Goal: Task Accomplishment & Management: Use online tool/utility

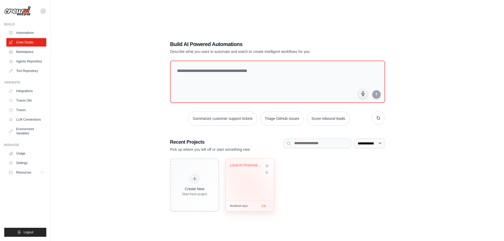
click at [246, 188] on div "Local AI Financial Analysis System" at bounding box center [250, 180] width 48 height 42
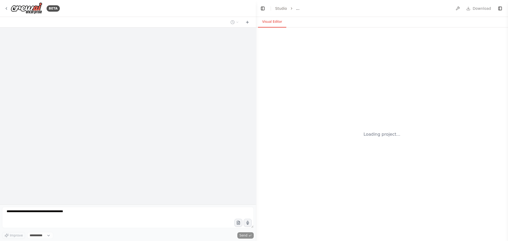
select select "****"
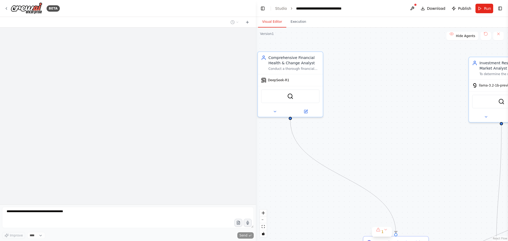
drag, startPoint x: 426, startPoint y: 52, endPoint x: 449, endPoint y: 161, distance: 112.0
click at [449, 161] on div ".deletable-edge-delete-btn { width: 20px; height: 20px; border: 0px solid #ffff…" at bounding box center [382, 135] width 252 height 214
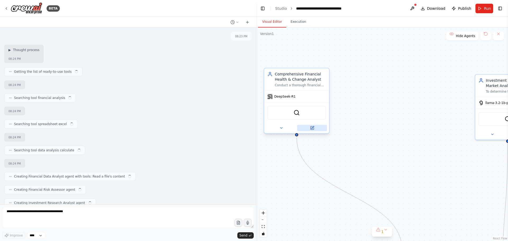
click at [312, 130] on button at bounding box center [312, 128] width 30 height 6
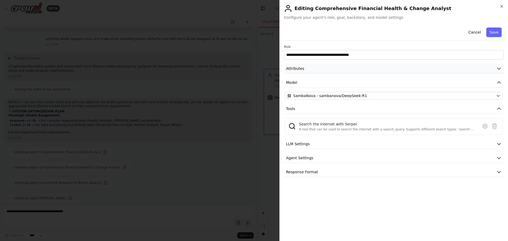
scroll to position [6848, 0]
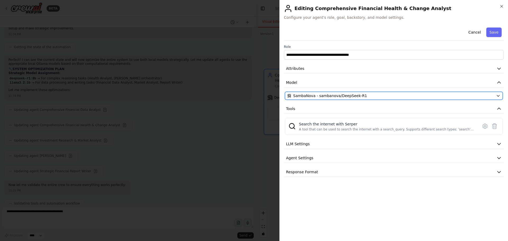
click at [497, 97] on icon "button" at bounding box center [498, 96] width 4 height 4
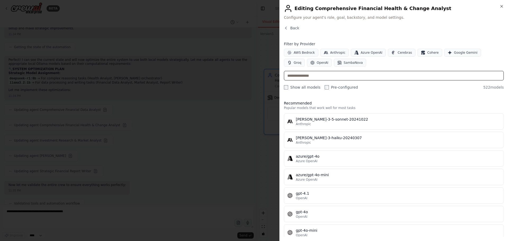
click at [335, 77] on input "text" at bounding box center [394, 76] width 220 height 10
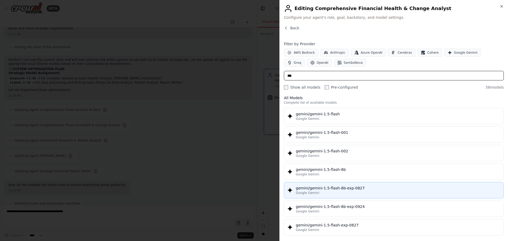
scroll to position [0, 0]
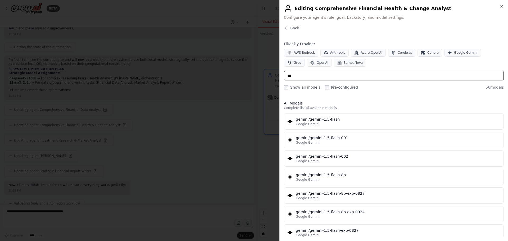
click at [324, 76] on input "***" at bounding box center [394, 76] width 220 height 10
type input "*"
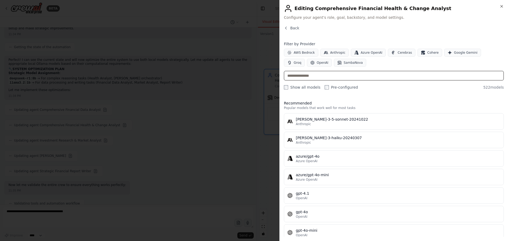
click at [324, 76] on input "text" at bounding box center [394, 76] width 220 height 10
paste input "**********"
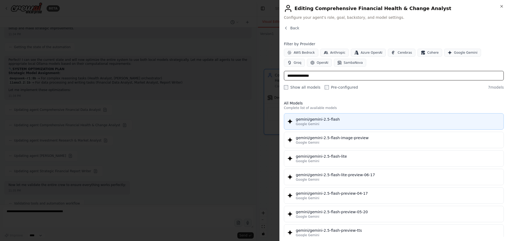
type input "**********"
click at [341, 122] on div "Google Gemini" at bounding box center [398, 124] width 205 height 4
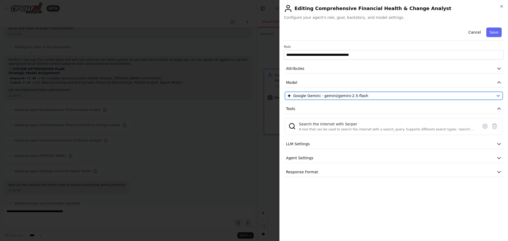
click at [364, 95] on div "Google Gemini - gemini/gemini-2.5-flash" at bounding box center [390, 95] width 207 height 5
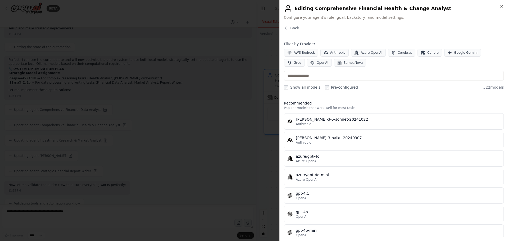
click at [288, 31] on div "Back" at bounding box center [394, 30] width 220 height 10
click at [335, 73] on input "text" at bounding box center [394, 76] width 220 height 10
click at [500, 6] on icon "button" at bounding box center [502, 6] width 4 height 4
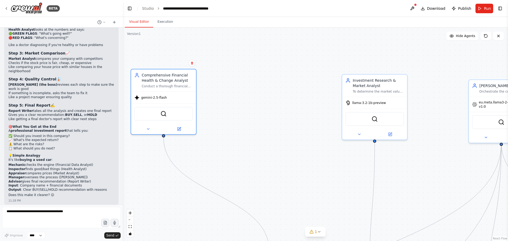
scroll to position [8178, 0]
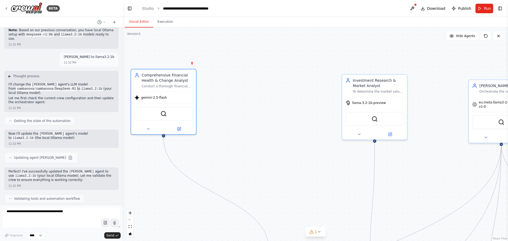
drag, startPoint x: 256, startPoint y: 163, endPoint x: 123, endPoint y: 144, distance: 134.2
click at [123, 144] on div "BETA a agent system who will get input of blanace sheets of complany and the ag…" at bounding box center [254, 120] width 508 height 241
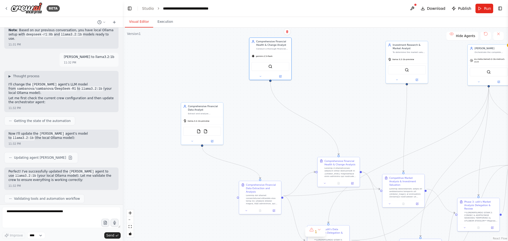
drag, startPoint x: 254, startPoint y: 158, endPoint x: 335, endPoint y: 98, distance: 100.4
click at [335, 98] on div ".deletable-edge-delete-btn { width: 20px; height: 20px; border: 0px solid #ffff…" at bounding box center [315, 135] width 385 height 214
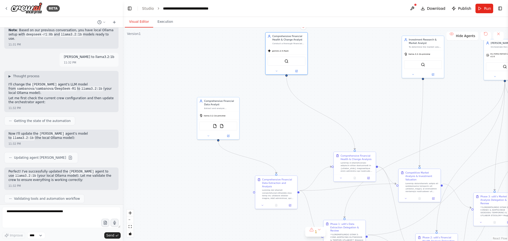
drag, startPoint x: 258, startPoint y: 158, endPoint x: 276, endPoint y: 152, distance: 18.8
click at [276, 152] on div ".deletable-edge-delete-btn { width: 20px; height: 20px; border: 0px solid #ffff…" at bounding box center [315, 135] width 385 height 214
click at [235, 138] on div at bounding box center [220, 135] width 42 height 7
click at [231, 136] on icon at bounding box center [230, 135] width 2 height 2
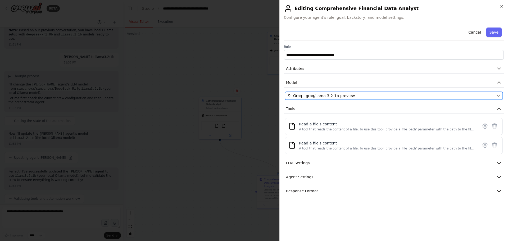
click at [379, 93] on button "Groq - groq/llama-3.2-1b-preview" at bounding box center [394, 96] width 218 height 8
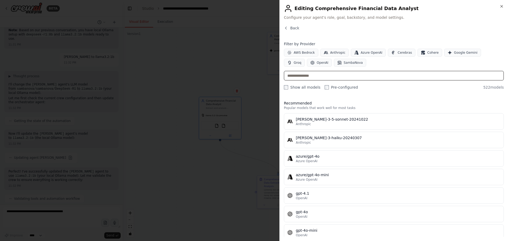
click at [317, 77] on input "text" at bounding box center [394, 76] width 220 height 10
paste input "**********"
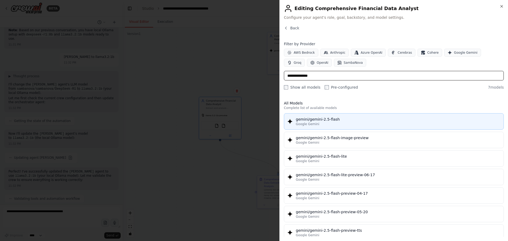
type input "**********"
click at [345, 124] on div "Google Gemini" at bounding box center [398, 124] width 205 height 4
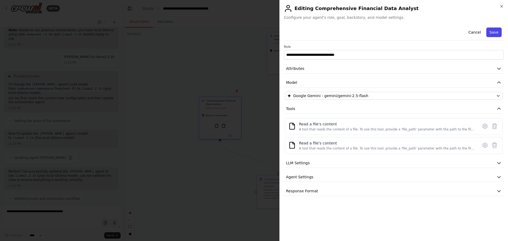
click at [498, 33] on button "Save" at bounding box center [494, 33] width 15 height 10
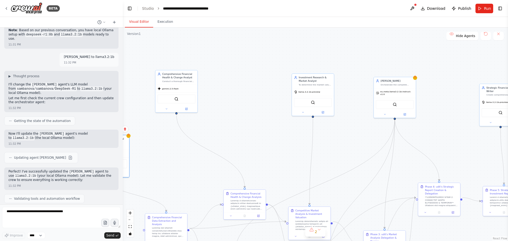
drag, startPoint x: 409, startPoint y: 91, endPoint x: 288, endPoint y: 133, distance: 128.6
click at [288, 133] on div ".deletable-edge-delete-btn { width: 20px; height: 20px; border: 0px solid #ffff…" at bounding box center [315, 135] width 385 height 214
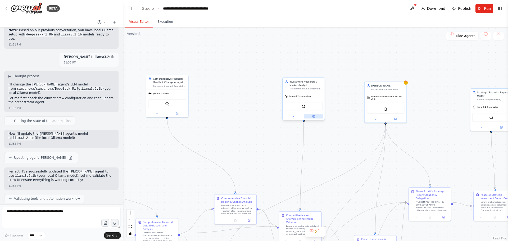
click at [312, 117] on button at bounding box center [313, 116] width 19 height 4
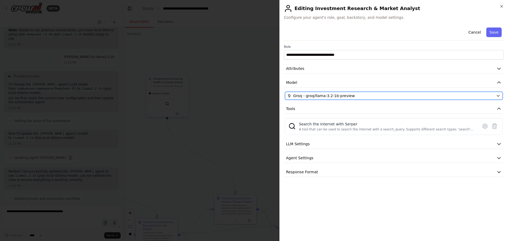
click at [408, 92] on button "Groq - groq/llama-3.2-1b-preview" at bounding box center [394, 96] width 218 height 8
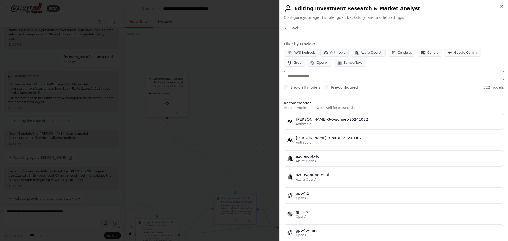
click at [347, 77] on input "text" at bounding box center [394, 76] width 220 height 10
paste input "**********"
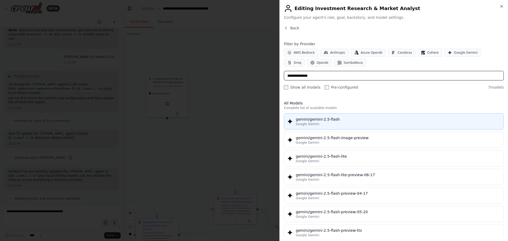
type input "**********"
click at [331, 121] on div "gemini/gemini-2.5-flash" at bounding box center [398, 119] width 205 height 5
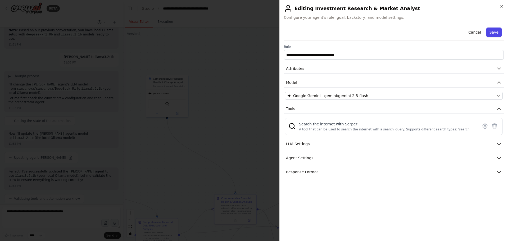
click at [496, 30] on button "Save" at bounding box center [494, 33] width 15 height 10
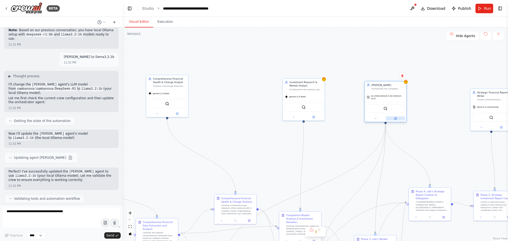
click at [395, 118] on button at bounding box center [395, 118] width 19 height 4
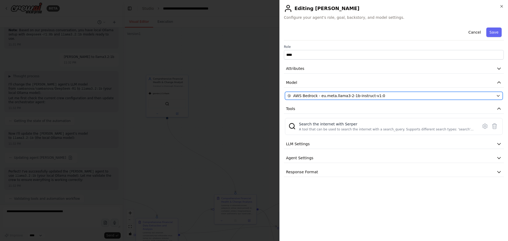
click at [370, 95] on span "AWS Bedrock - eu.meta.llama3-2-1b-instruct-v1:0" at bounding box center [339, 95] width 92 height 5
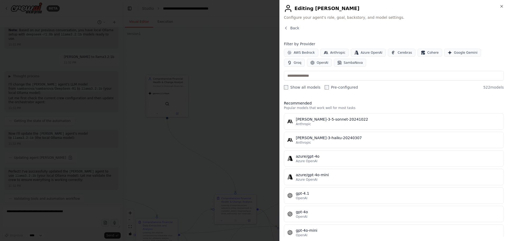
click at [323, 80] on div "Filter by Provider AWS Bedrock Anthropic Azure OpenAI Cerebras Cohere Google Ge…" at bounding box center [394, 65] width 220 height 49
click at [311, 71] on input "text" at bounding box center [394, 76] width 220 height 10
paste input "**********"
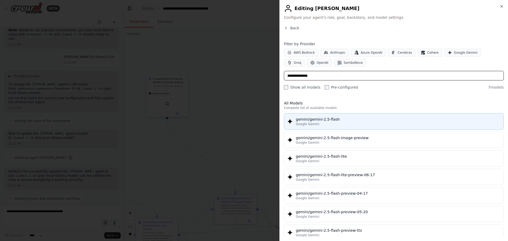
type input "**********"
click at [325, 121] on div "gemini/gemini-2.5-flash" at bounding box center [398, 119] width 205 height 5
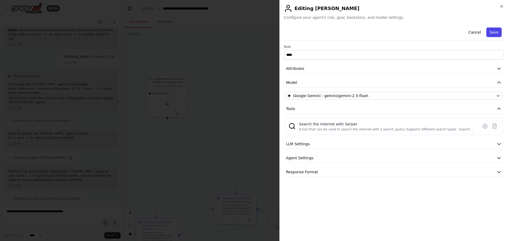
click at [494, 35] on button "Save" at bounding box center [494, 33] width 15 height 10
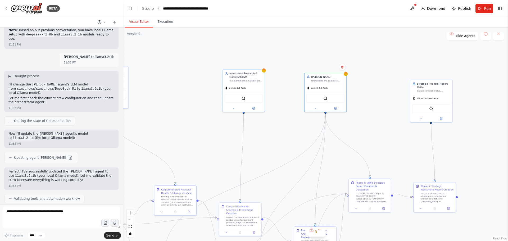
drag, startPoint x: 378, startPoint y: 138, endPoint x: 264, endPoint y: 130, distance: 113.6
click at [264, 130] on div ".deletable-edge-delete-btn { width: 20px; height: 20px; border: 0px solid #ffff…" at bounding box center [315, 135] width 385 height 214
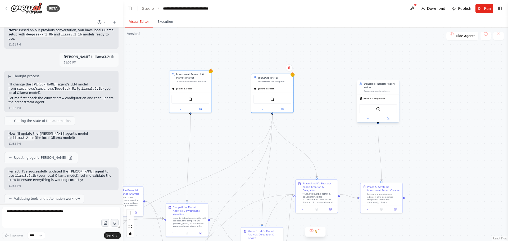
click at [389, 122] on div at bounding box center [378, 118] width 42 height 7
click at [386, 120] on button at bounding box center [388, 119] width 19 height 4
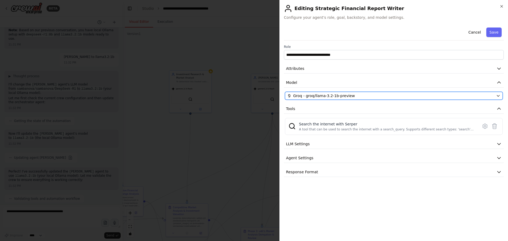
click at [354, 94] on div "Groq - groq/llama-3.2-1b-preview" at bounding box center [390, 95] width 207 height 5
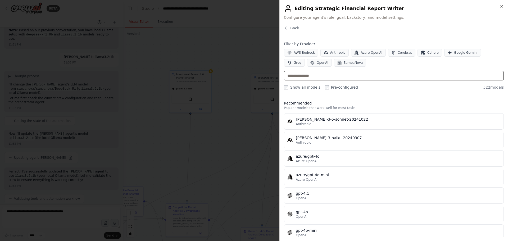
click at [306, 76] on input "text" at bounding box center [394, 76] width 220 height 10
paste input "**********"
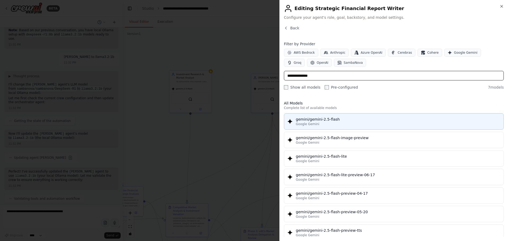
type input "**********"
click at [287, 123] on button "gemini/gemini-2.5-flash Google Gemini" at bounding box center [394, 121] width 220 height 16
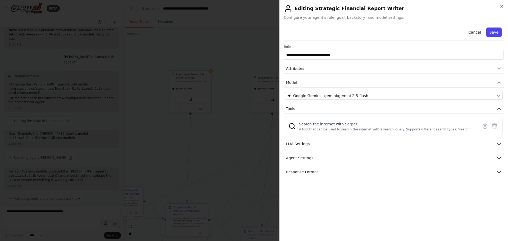
click at [494, 31] on button "Save" at bounding box center [494, 33] width 15 height 10
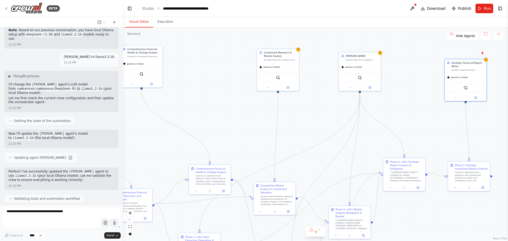
drag, startPoint x: 335, startPoint y: 116, endPoint x: 471, endPoint y: 86, distance: 138.5
click at [471, 86] on div ".deletable-edge-delete-btn { width: 20px; height: 20px; border: 0px solid #ffff…" at bounding box center [315, 135] width 385 height 214
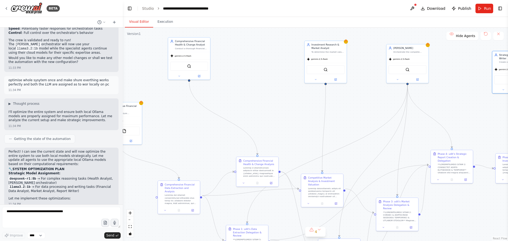
scroll to position [8526, 0]
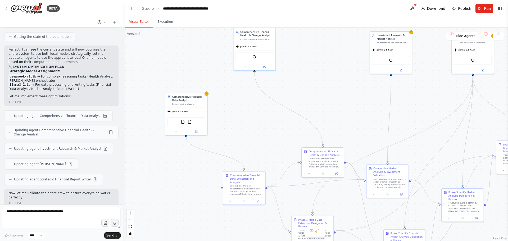
drag, startPoint x: 168, startPoint y: 141, endPoint x: 252, endPoint y: 130, distance: 84.9
click at [252, 130] on div ".deletable-edge-delete-btn { width: 20px; height: 20px; border: 0px solid #ffff…" at bounding box center [315, 135] width 385 height 214
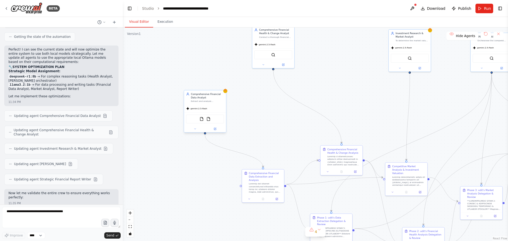
click at [226, 94] on div "Comprehensive Financial Data Analyst Extract and analyze comprehensive financia…" at bounding box center [205, 97] width 42 height 14
click at [215, 132] on div at bounding box center [205, 128] width 42 height 7
click at [216, 130] on icon at bounding box center [215, 129] width 3 height 3
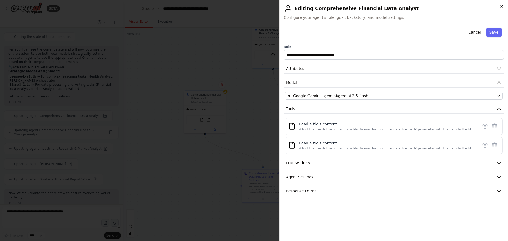
click at [503, 4] on icon "button" at bounding box center [502, 6] width 4 height 4
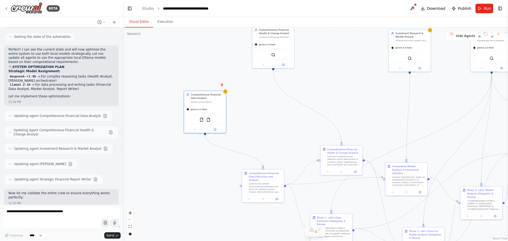
click at [319, 231] on button "4" at bounding box center [315, 232] width 20 height 10
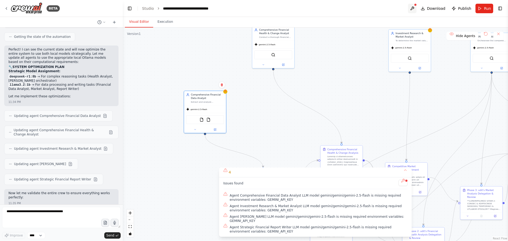
click at [415, 6] on button at bounding box center [412, 9] width 8 height 10
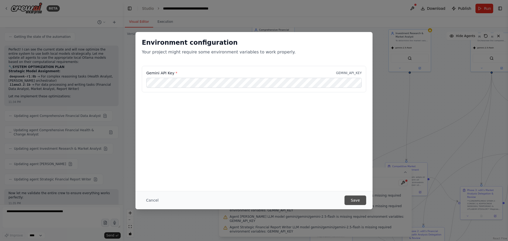
click at [359, 202] on button "Save" at bounding box center [356, 201] width 22 height 10
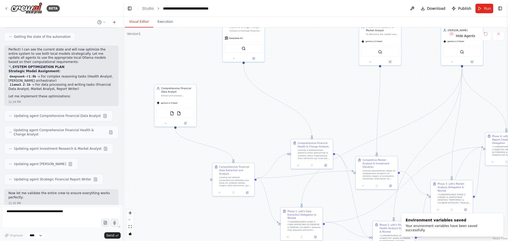
drag, startPoint x: 300, startPoint y: 128, endPoint x: 270, endPoint y: 121, distance: 30.3
click at [270, 121] on div ".deletable-edge-delete-btn { width: 20px; height: 20px; border: 0px solid #ffff…" at bounding box center [315, 135] width 385 height 214
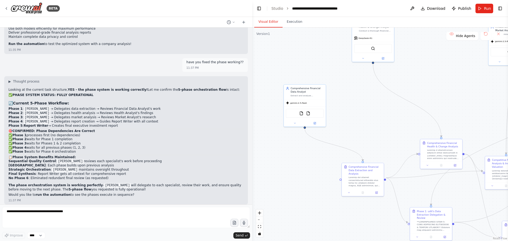
scroll to position [7128, 0]
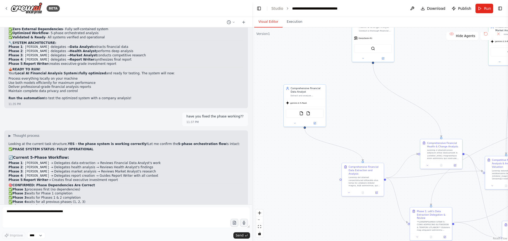
drag, startPoint x: 122, startPoint y: 178, endPoint x: 289, endPoint y: 158, distance: 168.2
click at [289, 158] on div "BETA a agent system who will get input of blanace sheets of complany and the ag…" at bounding box center [254, 120] width 508 height 241
click at [112, 204] on div "a agent system who will get input of blanace sheets of complany and the agents …" at bounding box center [126, 116] width 252 height 177
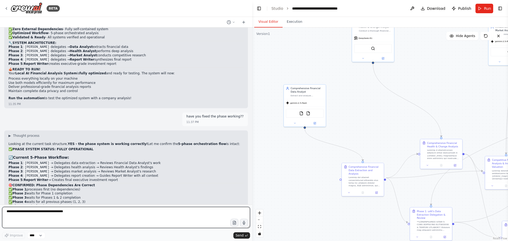
click at [45, 210] on textarea at bounding box center [126, 217] width 248 height 21
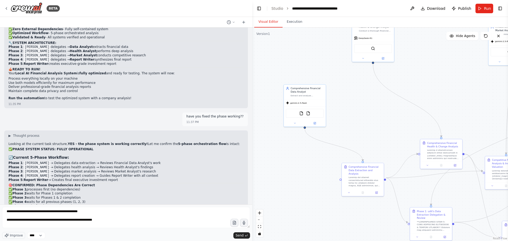
click at [0, 184] on button "Toggle Sidebar" at bounding box center [0, 120] width 4 height 241
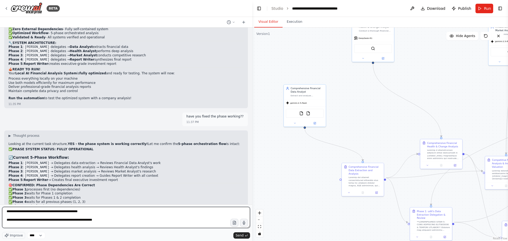
click at [153, 218] on textarea "**********" at bounding box center [126, 217] width 248 height 21
click at [128, 221] on textarea "**********" at bounding box center [126, 217] width 248 height 21
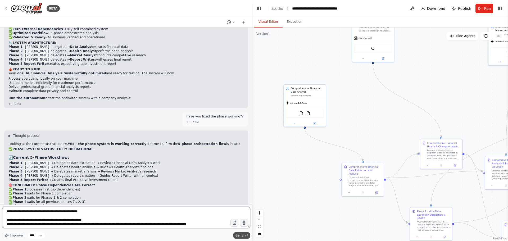
type textarea "**********"
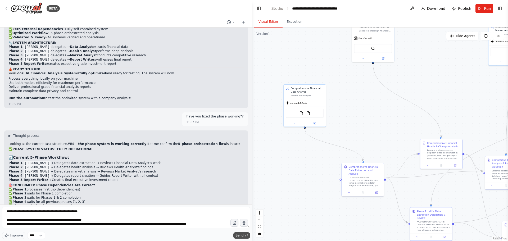
click at [244, 235] on span "Send" at bounding box center [240, 235] width 8 height 4
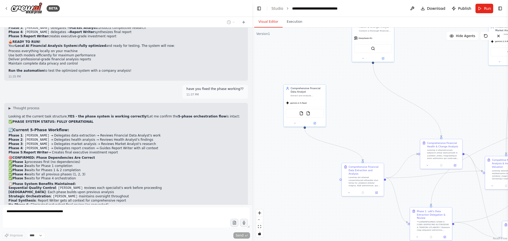
scroll to position [7169, 0]
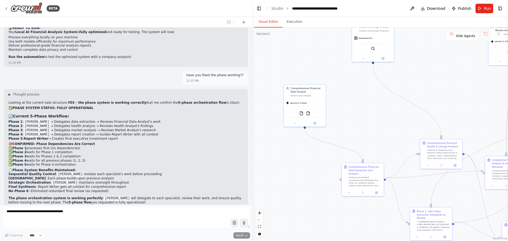
click at [486, 37] on button at bounding box center [486, 36] width 11 height 8
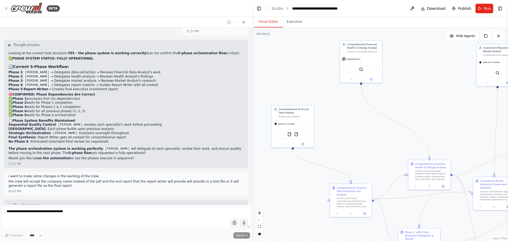
scroll to position [7245, 0]
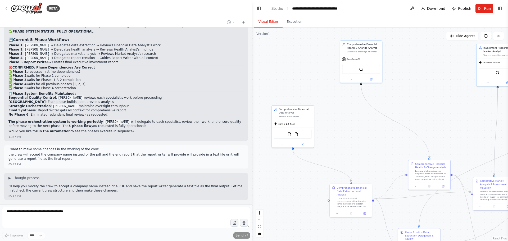
drag, startPoint x: 461, startPoint y: 65, endPoint x: 452, endPoint y: 86, distance: 22.5
click at [452, 86] on div ".deletable-edge-delete-btn { width: 20px; height: 20px; border: 0px solid #ffff…" at bounding box center [380, 135] width 256 height 214
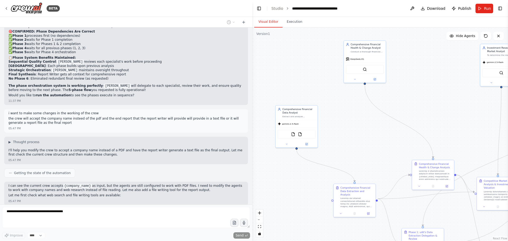
scroll to position [7295, 0]
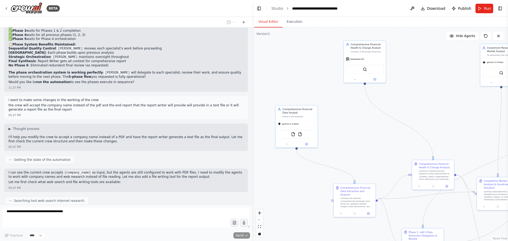
click at [187, 155] on div "Getting the state of the automation" at bounding box center [126, 159] width 244 height 9
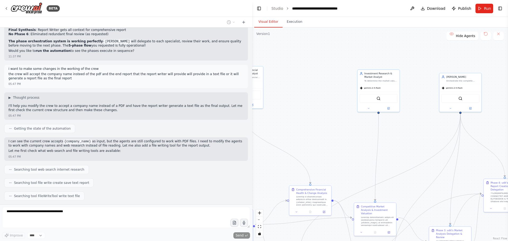
drag, startPoint x: 411, startPoint y: 99, endPoint x: 242, endPoint y: 121, distance: 169.8
click at [242, 121] on div "BETA a agent system who will get input of blanace sheets of complany and the ag…" at bounding box center [254, 120] width 508 height 241
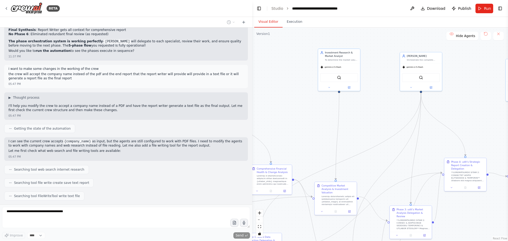
drag, startPoint x: 395, startPoint y: 118, endPoint x: 508, endPoint y: 84, distance: 117.5
click at [508, 84] on div "BETA a agent system who will get input of blanace sheets of complany and the ag…" at bounding box center [254, 120] width 508 height 241
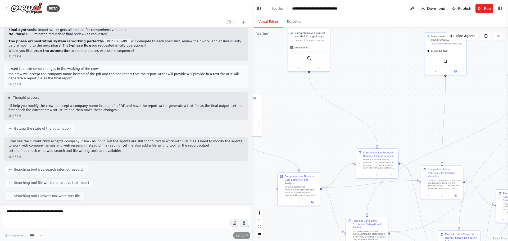
scroll to position [7357, 0]
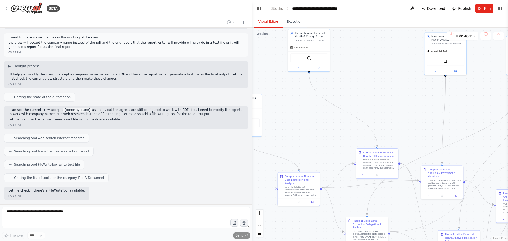
drag, startPoint x: 356, startPoint y: 60, endPoint x: 368, endPoint y: 79, distance: 22.5
click at [368, 79] on div ".deletable-edge-delete-btn { width: 20px; height: 20px; border: 0px solid #ffff…" at bounding box center [380, 135] width 256 height 214
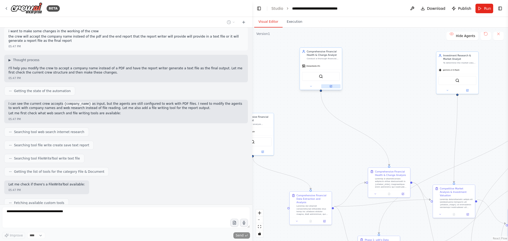
scroll to position [7364, 0]
click at [332, 87] on button at bounding box center [330, 86] width 19 height 4
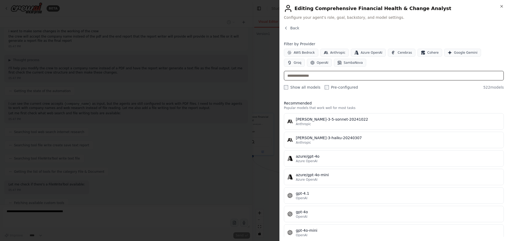
click at [363, 79] on input "text" at bounding box center [394, 76] width 220 height 10
paste input "**********"
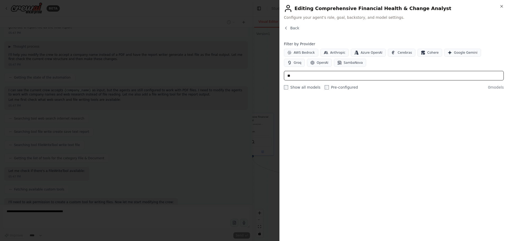
type input "*"
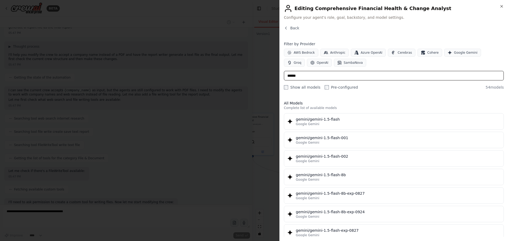
type input "******"
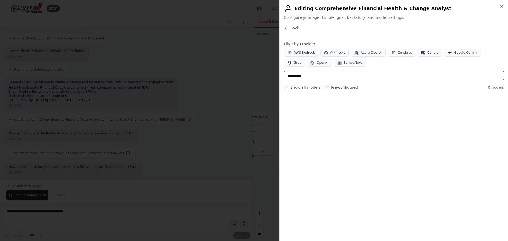
scroll to position [7497, 0]
type input "*********"
click at [502, 6] on icon "button" at bounding box center [502, 6] width 4 height 4
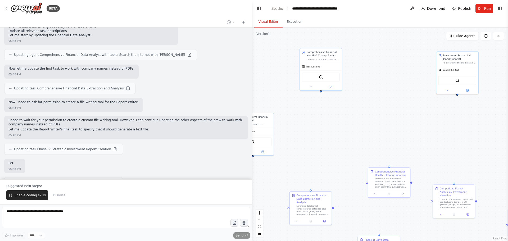
scroll to position [7562, 0]
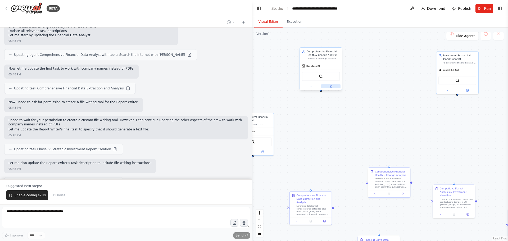
click at [331, 88] on icon at bounding box center [331, 86] width 3 height 3
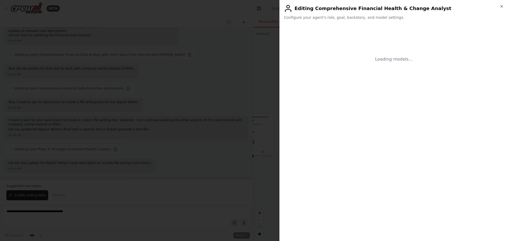
scroll to position [7593, 0]
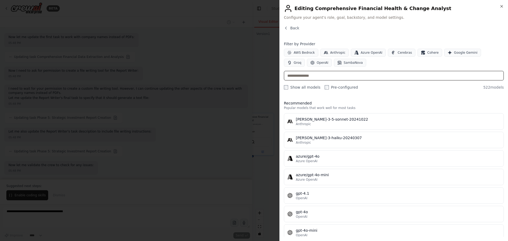
click at [319, 75] on input "text" at bounding box center [394, 76] width 220 height 10
paste input "**********"
type input "**********"
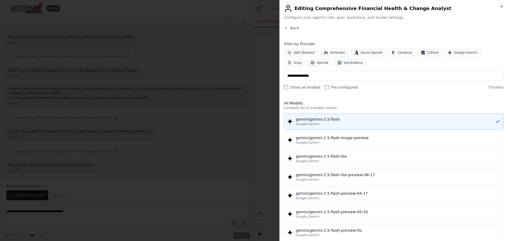
click at [326, 125] on div "Google Gemini" at bounding box center [395, 124] width 199 height 4
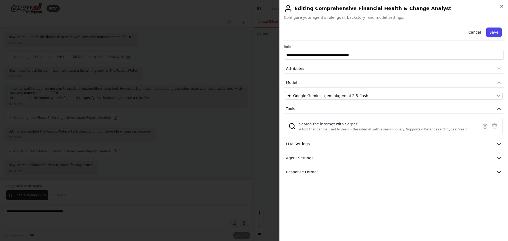
click at [493, 31] on button "Save" at bounding box center [494, 33] width 15 height 10
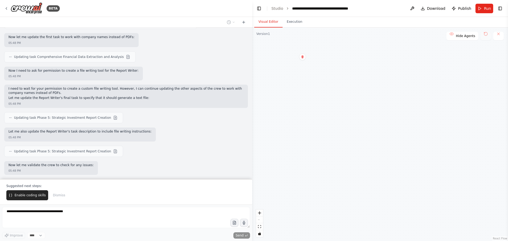
click at [486, 36] on button at bounding box center [486, 36] width 11 height 8
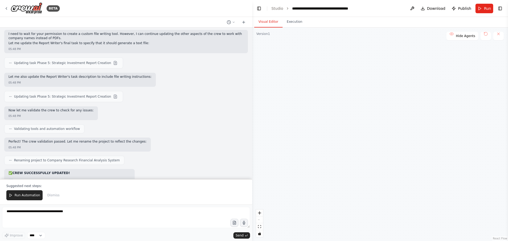
click at [296, 22] on button "Execution" at bounding box center [295, 21] width 24 height 11
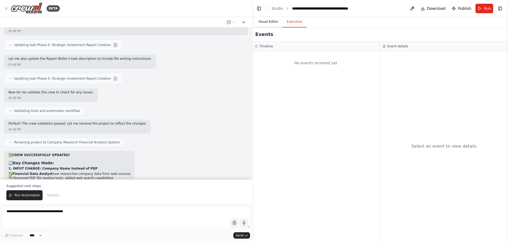
click at [267, 19] on button "Visual Editor" at bounding box center [268, 21] width 28 height 11
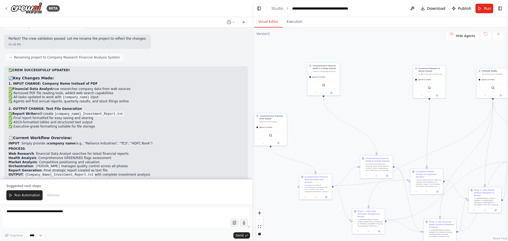
scroll to position [7763, 0]
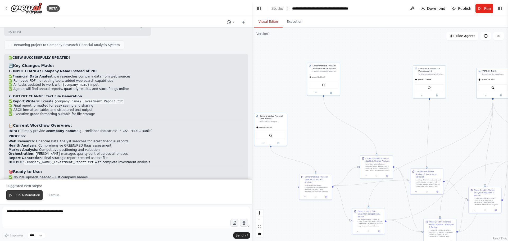
click at [33, 196] on span "Run Automation" at bounding box center [28, 195] width 26 height 4
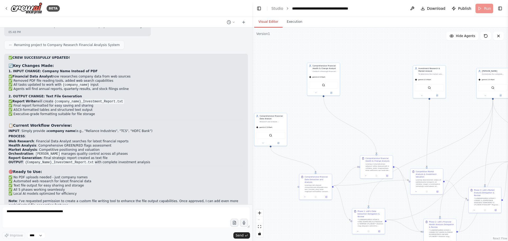
scroll to position [7738, 0]
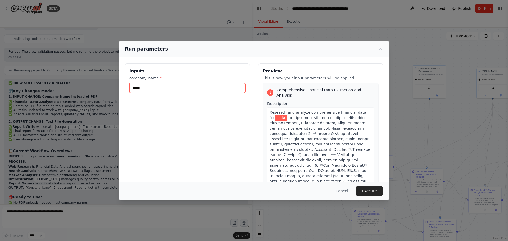
click at [165, 88] on input "*****" at bounding box center [187, 88] width 116 height 10
type input "*"
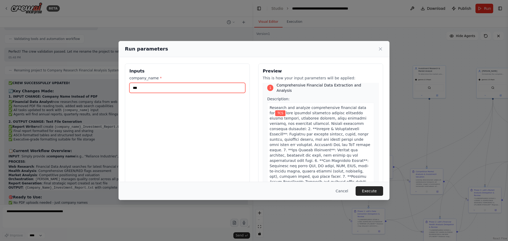
scroll to position [0, 0]
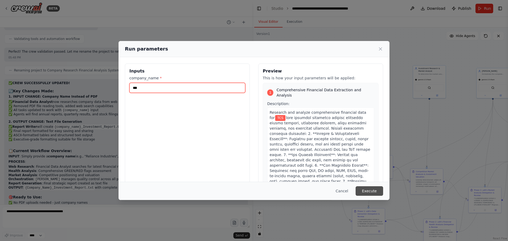
type input "***"
click at [375, 192] on button "Execute" at bounding box center [370, 191] width 28 height 10
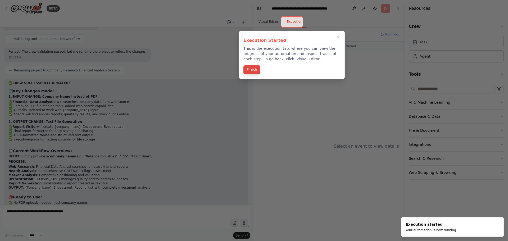
click at [254, 69] on button "Finish" at bounding box center [252, 69] width 17 height 9
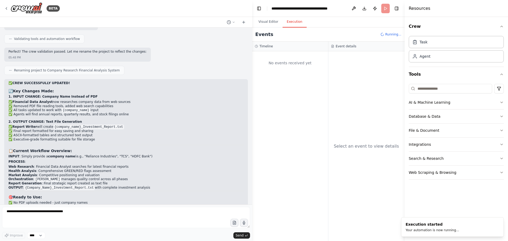
scroll to position [7583, 0]
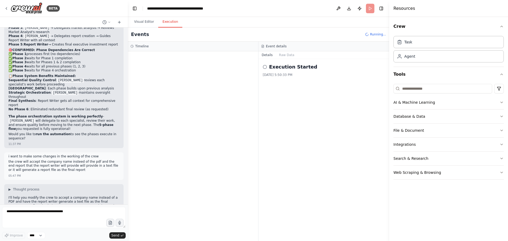
drag, startPoint x: 251, startPoint y: 76, endPoint x: 360, endPoint y: 71, distance: 108.6
click at [128, 80] on div "BETA a agent system who will get input of blanace sheets of complany and the ag…" at bounding box center [254, 120] width 508 height 241
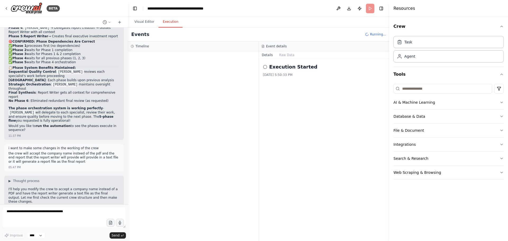
scroll to position [8818, 0]
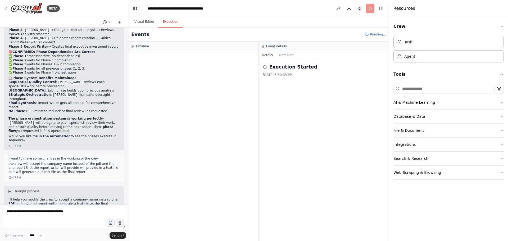
click at [506, 2] on div "Resources" at bounding box center [448, 8] width 119 height 17
click at [503, 1] on div "Resources" at bounding box center [448, 8] width 119 height 17
click at [504, 6] on div "Resources" at bounding box center [448, 8] width 119 height 17
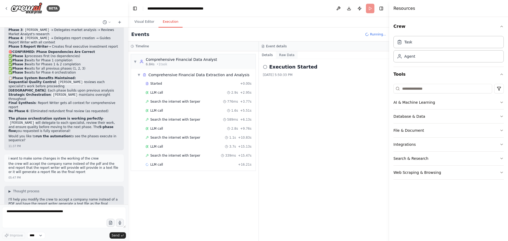
click at [283, 55] on button "Raw Data" at bounding box center [287, 54] width 22 height 7
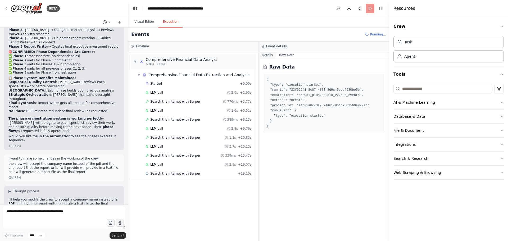
click at [268, 55] on button "Details" at bounding box center [267, 54] width 17 height 7
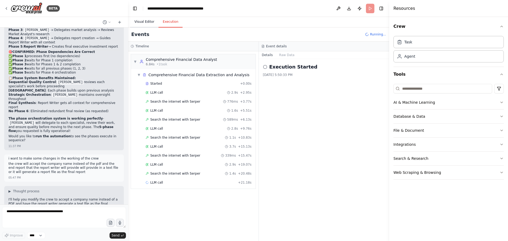
click at [143, 24] on button "Visual Editor" at bounding box center [144, 21] width 28 height 11
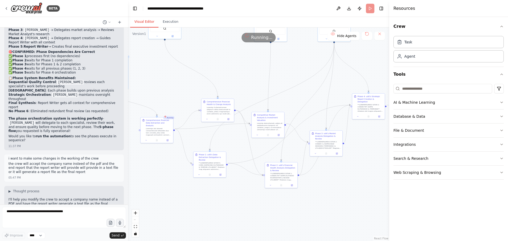
drag, startPoint x: 256, startPoint y: 119, endPoint x: 221, endPoint y: 62, distance: 66.4
click at [221, 62] on div ".deletable-edge-delete-btn { width: 20px; height: 20px; border: 0px solid #ffff…" at bounding box center [258, 135] width 261 height 214
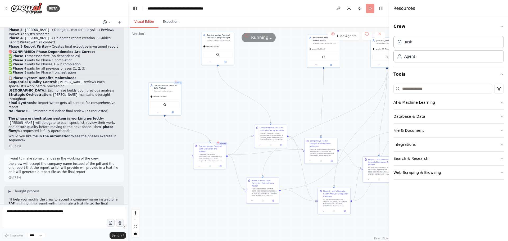
drag, startPoint x: 245, startPoint y: 70, endPoint x: 297, endPoint y: 96, distance: 57.8
click at [297, 96] on div ".deletable-edge-delete-btn { width: 20px; height: 20px; border: 0px solid #ffff…" at bounding box center [258, 135] width 261 height 214
click at [170, 24] on button "Execution" at bounding box center [171, 21] width 24 height 11
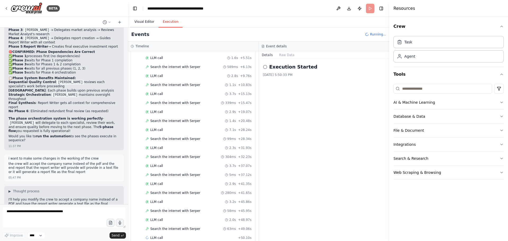
scroll to position [62, 0]
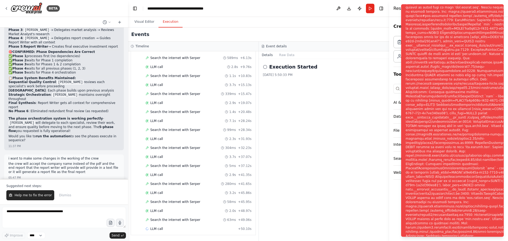
drag, startPoint x: 166, startPoint y: 22, endPoint x: 310, endPoint y: 144, distance: 188.9
click at [310, 144] on div "Execution Started [DATE] 5:50:33 PM" at bounding box center [324, 150] width 131 height 182
click at [341, 150] on div "Execution Started [DATE] 5:50:33 PM" at bounding box center [324, 150] width 131 height 182
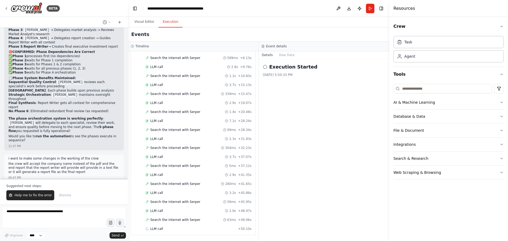
scroll to position [0, 0]
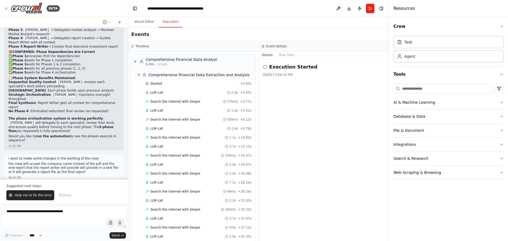
click at [141, 74] on div "▼ Comprehensive Financial Data Extraction and Analysis" at bounding box center [193, 74] width 112 height 5
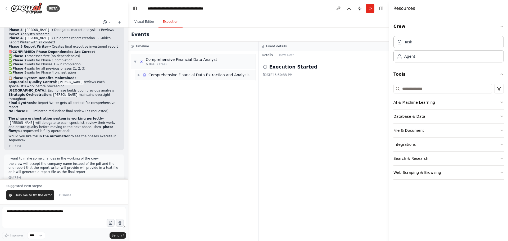
click at [141, 74] on span "▶" at bounding box center [138, 75] width 3 height 4
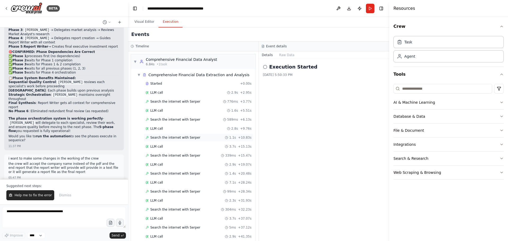
scroll to position [62, 0]
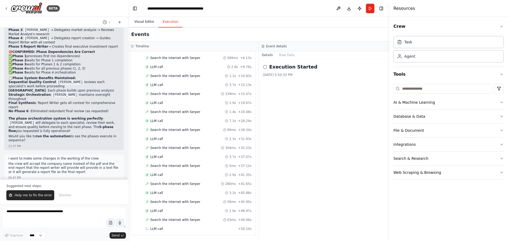
click at [148, 21] on button "Visual Editor" at bounding box center [144, 21] width 28 height 11
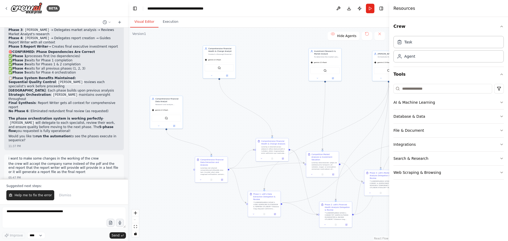
drag, startPoint x: 224, startPoint y: 114, endPoint x: 227, endPoint y: 129, distance: 14.8
click at [227, 129] on div ".deletable-edge-delete-btn { width: 20px; height: 20px; border: 0px solid #ffff…" at bounding box center [258, 135] width 261 height 214
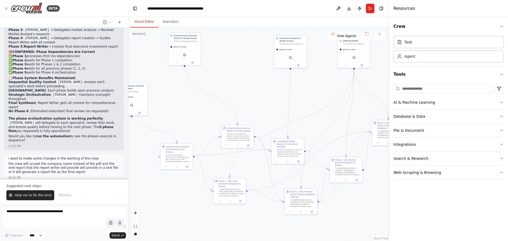
drag, startPoint x: 288, startPoint y: 106, endPoint x: 253, endPoint y: 92, distance: 37.4
click at [253, 92] on div ".deletable-edge-delete-btn { width: 20px; height: 20px; border: 0px solid #ffff…" at bounding box center [258, 135] width 261 height 214
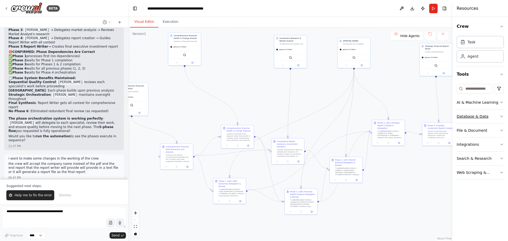
drag, startPoint x: 390, startPoint y: 122, endPoint x: 474, endPoint y: 111, distance: 84.3
click at [474, 111] on div "Resources Crew Task Agent Tools AI & Machine Learning Database & Data File & Do…" at bounding box center [481, 120] width 56 height 241
click at [505, 28] on div "Crew Task Agent Tools AI & Machine Learning Database & Data File & Document Int…" at bounding box center [481, 129] width 56 height 224
click at [500, 26] on icon "button" at bounding box center [502, 26] width 4 height 4
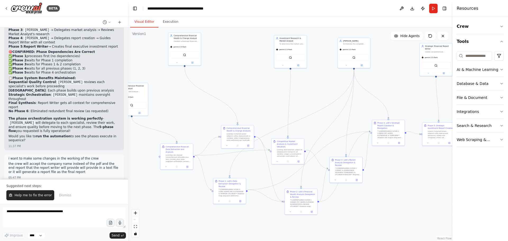
click at [505, 40] on div "Crew Tools AI & Machine Learning Database & Data File & Document Integrations S…" at bounding box center [481, 129] width 56 height 224
click at [431, 35] on button at bounding box center [430, 36] width 11 height 8
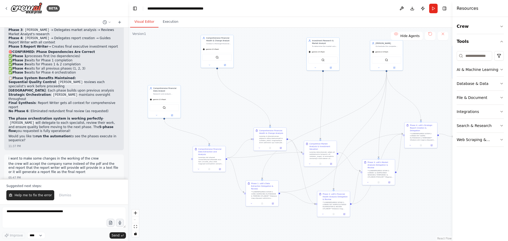
drag, startPoint x: 238, startPoint y: 78, endPoint x: 271, endPoint y: 80, distance: 32.6
click at [271, 80] on div ".deletable-edge-delete-btn { width: 20px; height: 20px; border: 0px solid #ffff…" at bounding box center [290, 135] width 325 height 214
click at [169, 23] on button "Execution" at bounding box center [171, 21] width 24 height 11
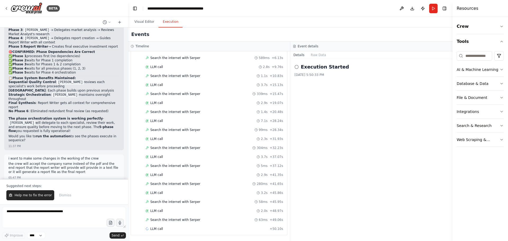
click at [296, 66] on circle at bounding box center [296, 66] width 3 height 3
click at [313, 58] on button "Raw Data" at bounding box center [319, 54] width 22 height 7
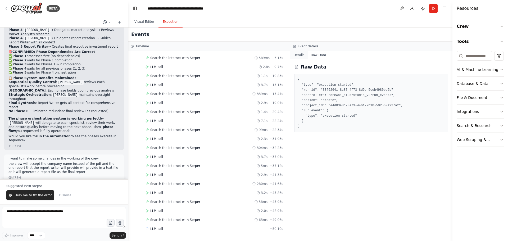
click at [293, 54] on button "Details" at bounding box center [298, 54] width 17 height 7
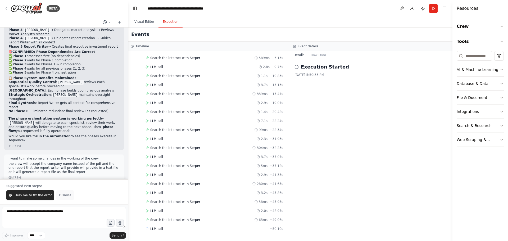
click at [62, 195] on span "Dismiss" at bounding box center [65, 195] width 12 height 4
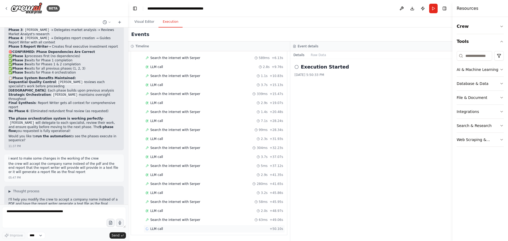
click at [174, 231] on div "LLM call + 50.10s" at bounding box center [214, 229] width 141 height 8
click at [196, 219] on div "Search the internet with [PERSON_NAME] 63ms + 49.06s" at bounding box center [215, 220] width 138 height 4
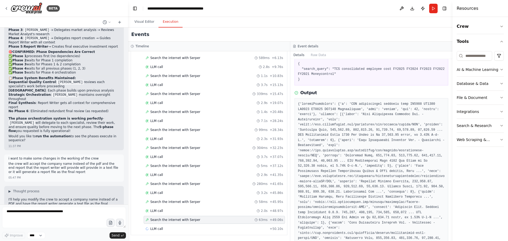
scroll to position [0, 0]
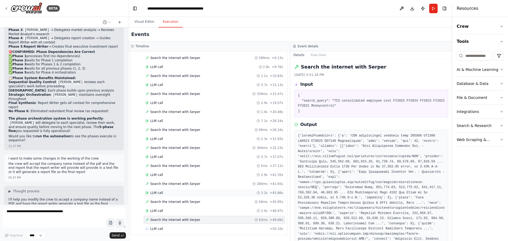
click at [181, 193] on div "LLM call 3.2s + 45.86s" at bounding box center [215, 193] width 138 height 4
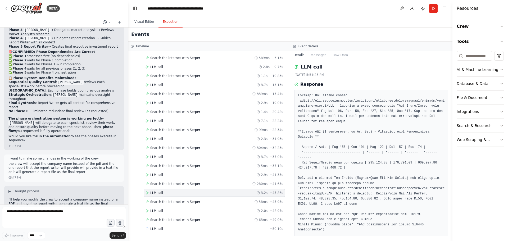
scroll to position [10, 0]
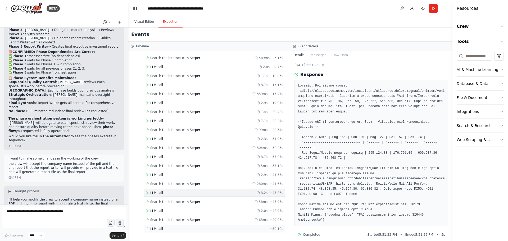
click at [196, 230] on div "LLM call + 50.10s" at bounding box center [215, 229] width 138 height 4
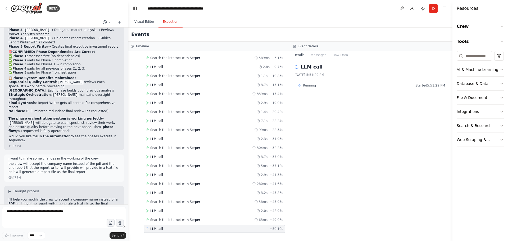
click at [331, 88] on div "Running Started 5:51:29 PM" at bounding box center [372, 85] width 154 height 8
click at [309, 86] on span "Running" at bounding box center [309, 85] width 13 height 4
click at [316, 51] on div "Event details" at bounding box center [371, 47] width 162 height 10
click at [316, 54] on button "Messages" at bounding box center [319, 54] width 22 height 7
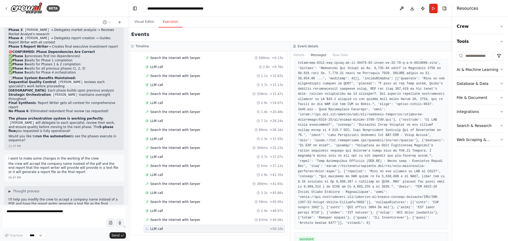
scroll to position [6439, 0]
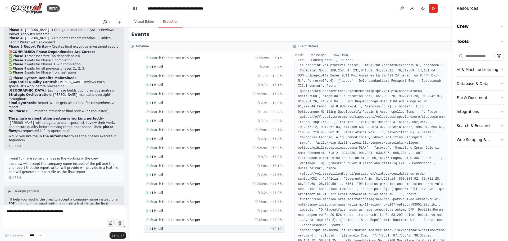
click at [334, 55] on button "Raw Data" at bounding box center [341, 54] width 22 height 7
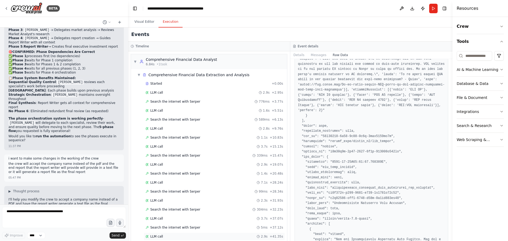
scroll to position [62, 0]
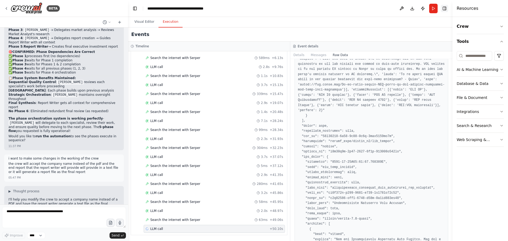
click at [445, 8] on button "Toggle Right Sidebar" at bounding box center [444, 8] width 7 height 7
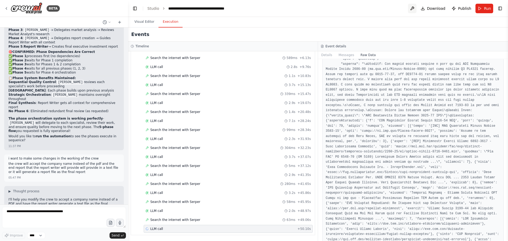
click at [415, 8] on button at bounding box center [412, 9] width 8 height 10
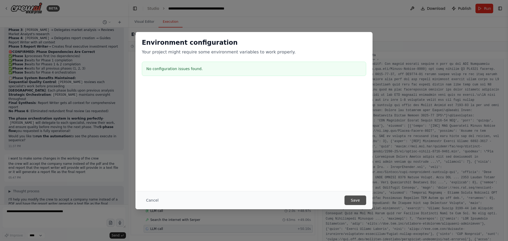
click at [357, 198] on button "Save" at bounding box center [356, 201] width 22 height 10
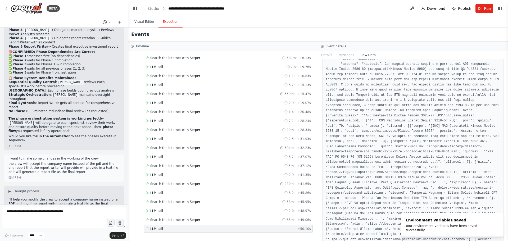
click at [188, 3] on header "**********" at bounding box center [318, 8] width 380 height 17
drag, startPoint x: 188, startPoint y: 3, endPoint x: 196, endPoint y: 5, distance: 8.2
click at [196, 5] on header "**********" at bounding box center [318, 8] width 380 height 17
click at [224, 8] on div "**********" at bounding box center [198, 8] width 60 height 5
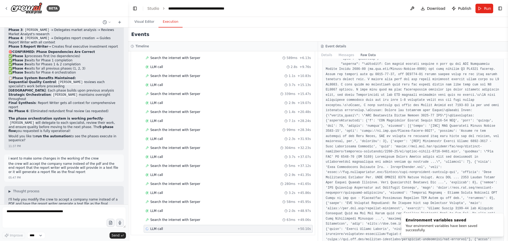
click at [227, 8] on div "**********" at bounding box center [205, 8] width 75 height 5
click at [431, 9] on span "Download" at bounding box center [436, 8] width 19 height 5
